Goal: Use online tool/utility: Utilize a website feature to perform a specific function

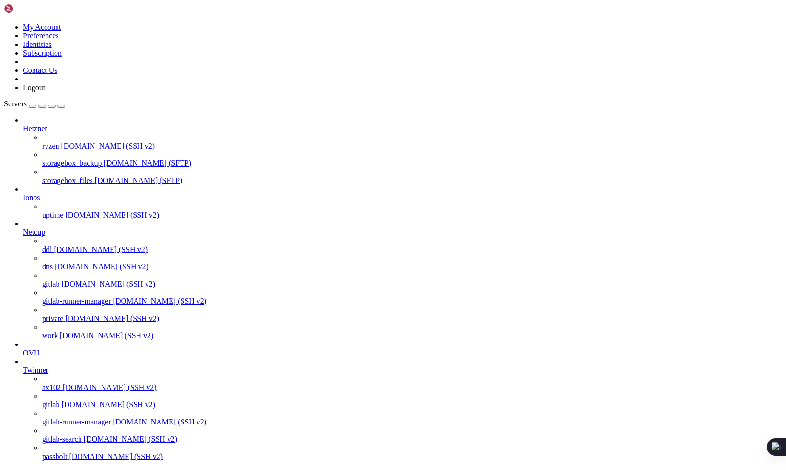
scroll to position [94, 0]
click at [48, 366] on span "Twinner" at bounding box center [35, 370] width 25 height 8
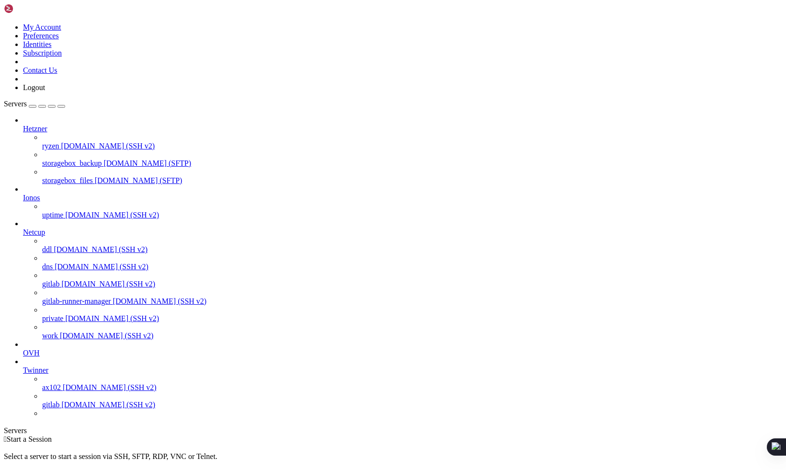
scroll to position [0, 0]
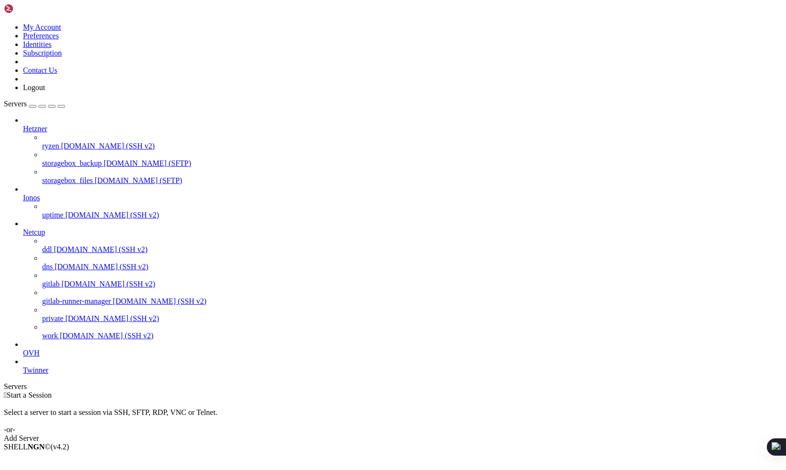
click at [45, 228] on span "Netcup" at bounding box center [34, 232] width 22 height 8
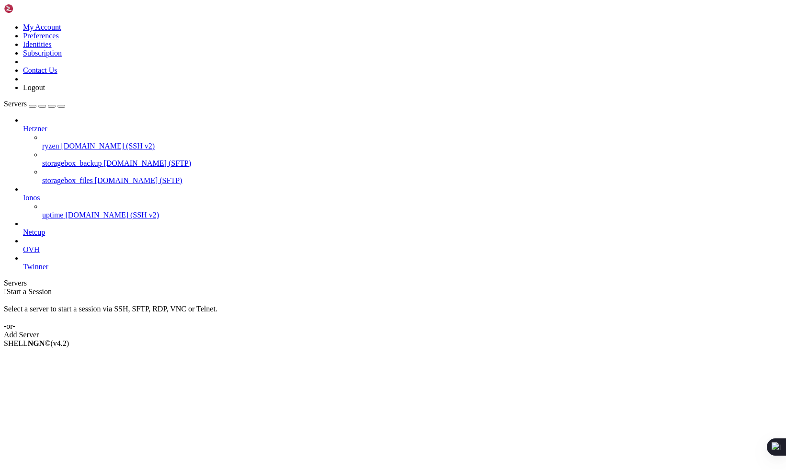
click at [40, 194] on span "Ionos" at bounding box center [31, 198] width 17 height 8
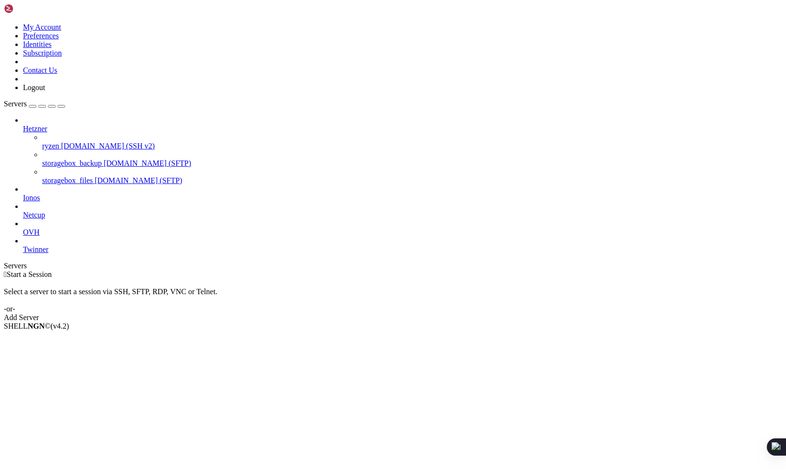
click at [47, 125] on span "Hetzner" at bounding box center [35, 129] width 24 height 8
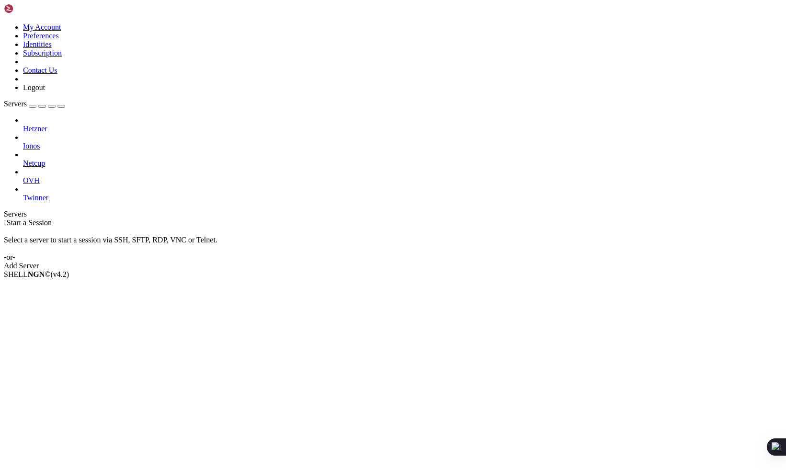
click at [48, 194] on span "Twinner" at bounding box center [35, 198] width 25 height 8
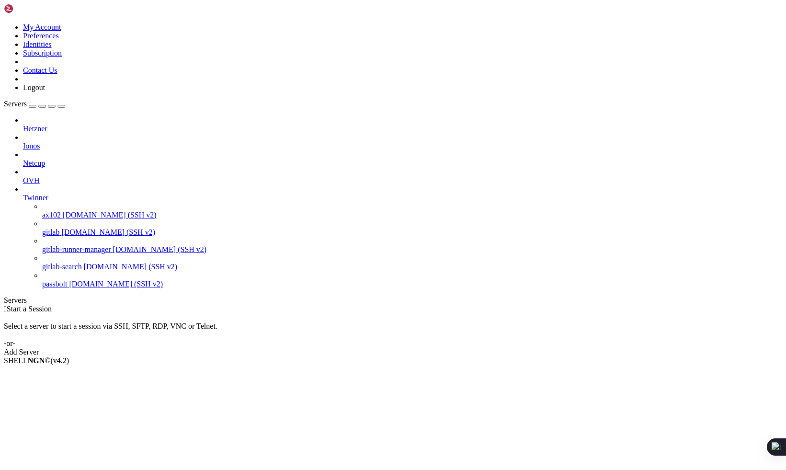
click at [48, 194] on span "Twinner" at bounding box center [35, 198] width 25 height 8
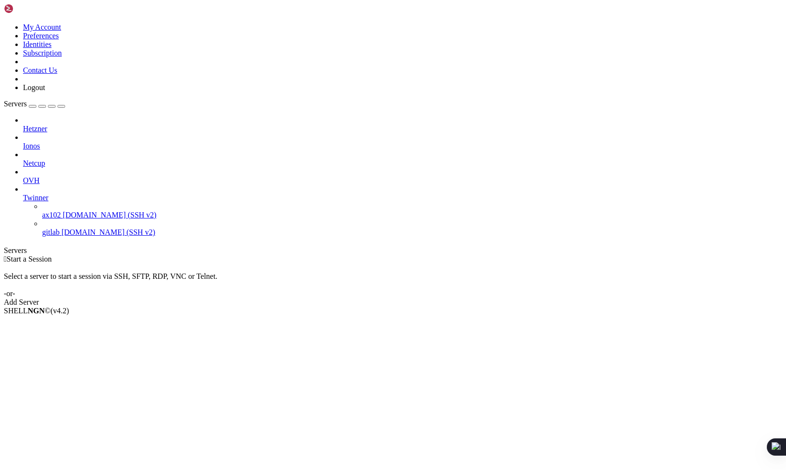
click at [40, 176] on span "OVH" at bounding box center [31, 180] width 17 height 8
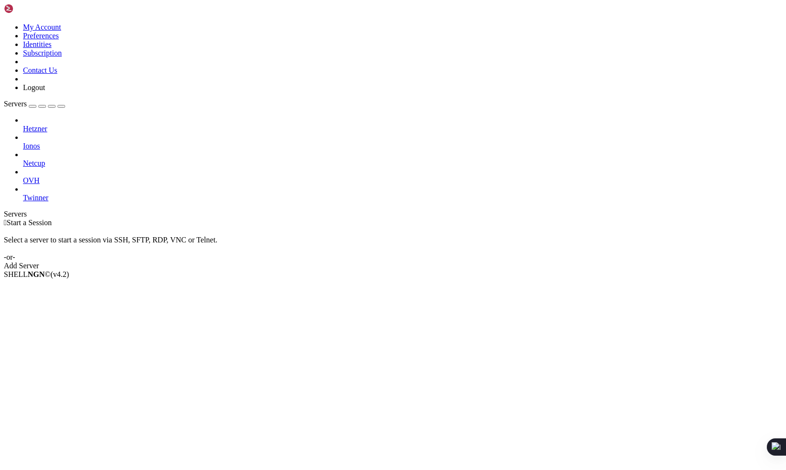
click at [40, 176] on span "OVH" at bounding box center [31, 180] width 17 height 8
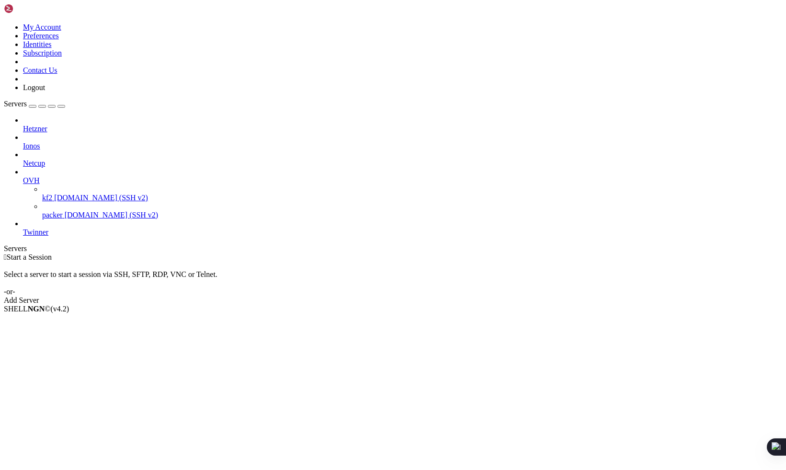
click at [73, 194] on span "[DOMAIN_NAME] (SSH v2)" at bounding box center [101, 198] width 94 height 8
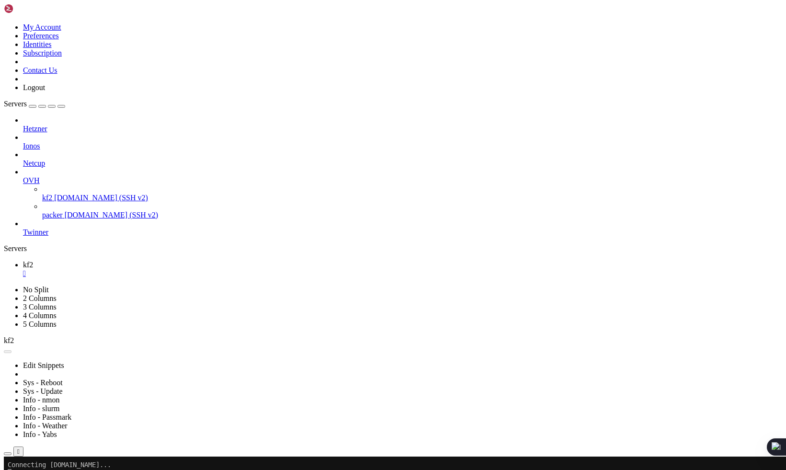
click at [73, 211] on span "[DOMAIN_NAME] (SSH v2)" at bounding box center [112, 215] width 94 height 8
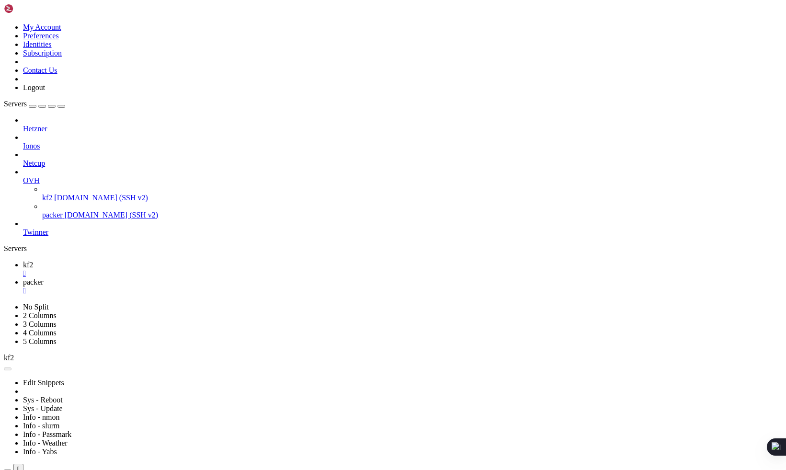
click at [33, 261] on span "kf2" at bounding box center [28, 265] width 10 height 8
click at [66, 278] on span "packer" at bounding box center [56, 282] width 21 height 8
click at [44, 278] on span "packer" at bounding box center [33, 282] width 21 height 8
click at [23, 261] on icon at bounding box center [23, 265] width 0 height 8
click at [44, 278] on span "packer" at bounding box center [33, 282] width 21 height 8
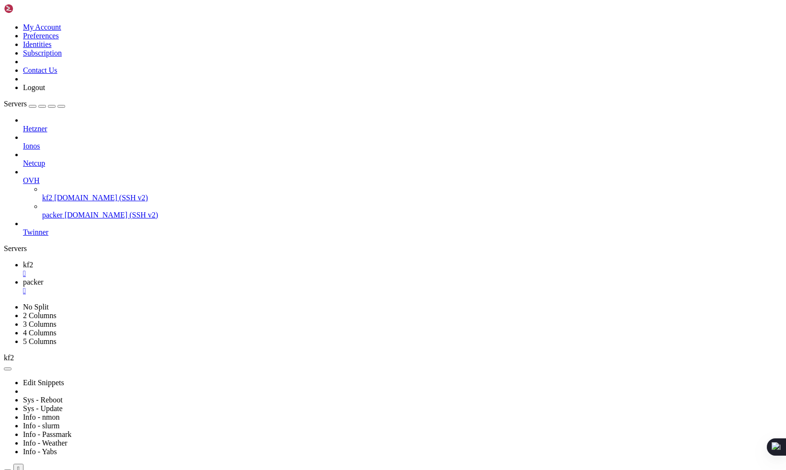
click at [208, 286] on div "" at bounding box center [402, 290] width 759 height 9
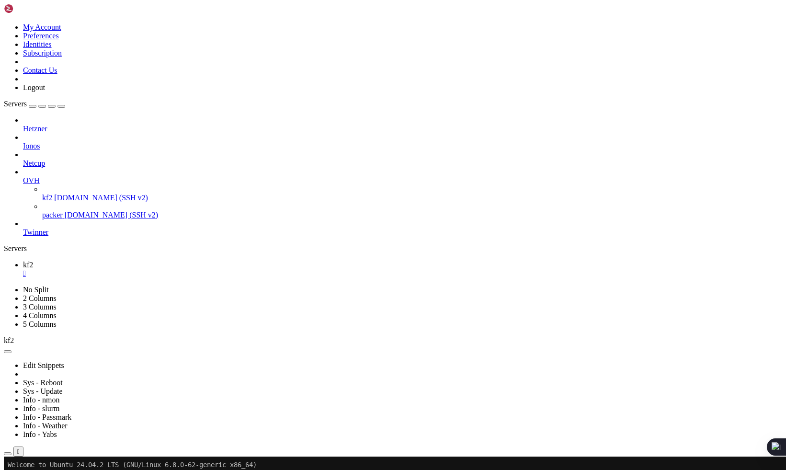
click at [155, 269] on div "" at bounding box center [402, 273] width 759 height 9
